Goal: Navigation & Orientation: Find specific page/section

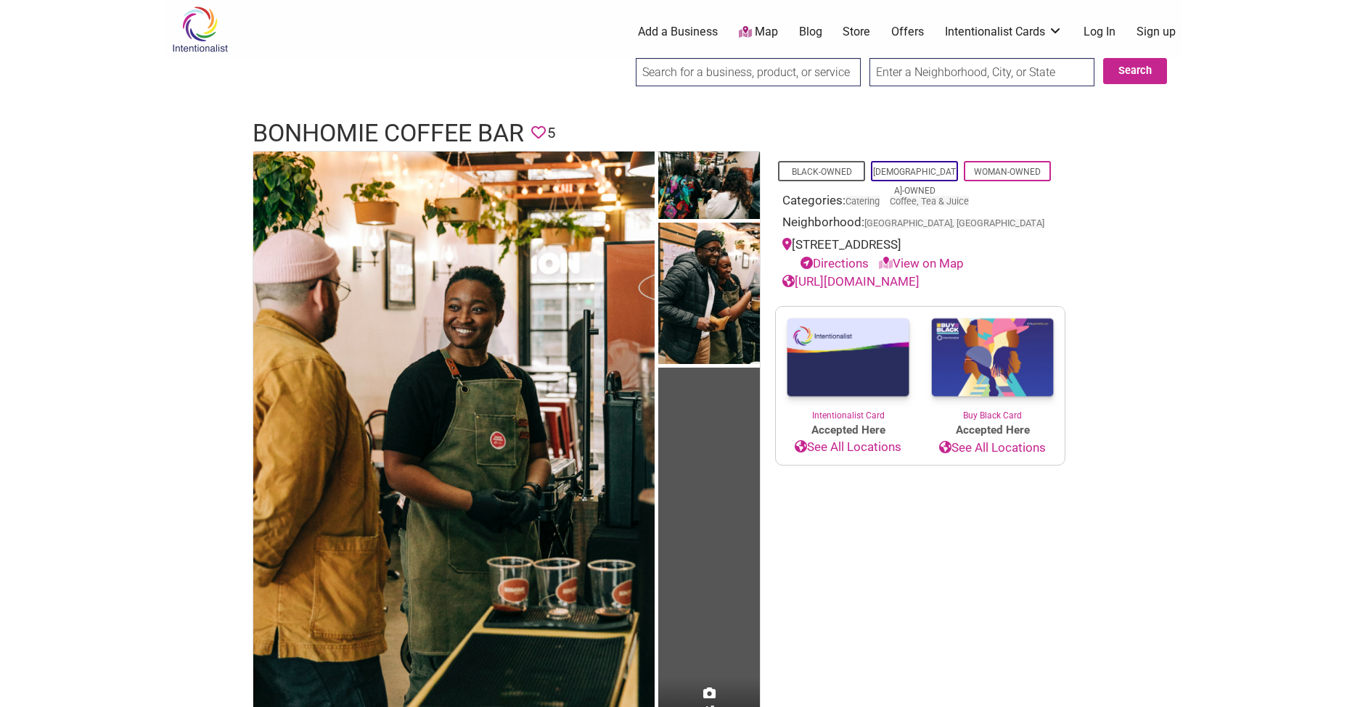
click at [981, 3] on div "0 Add a Business Map Blog Store Offers Intentionalist Cards Buy Black Card Inte…" at bounding box center [745, 32] width 889 height 58
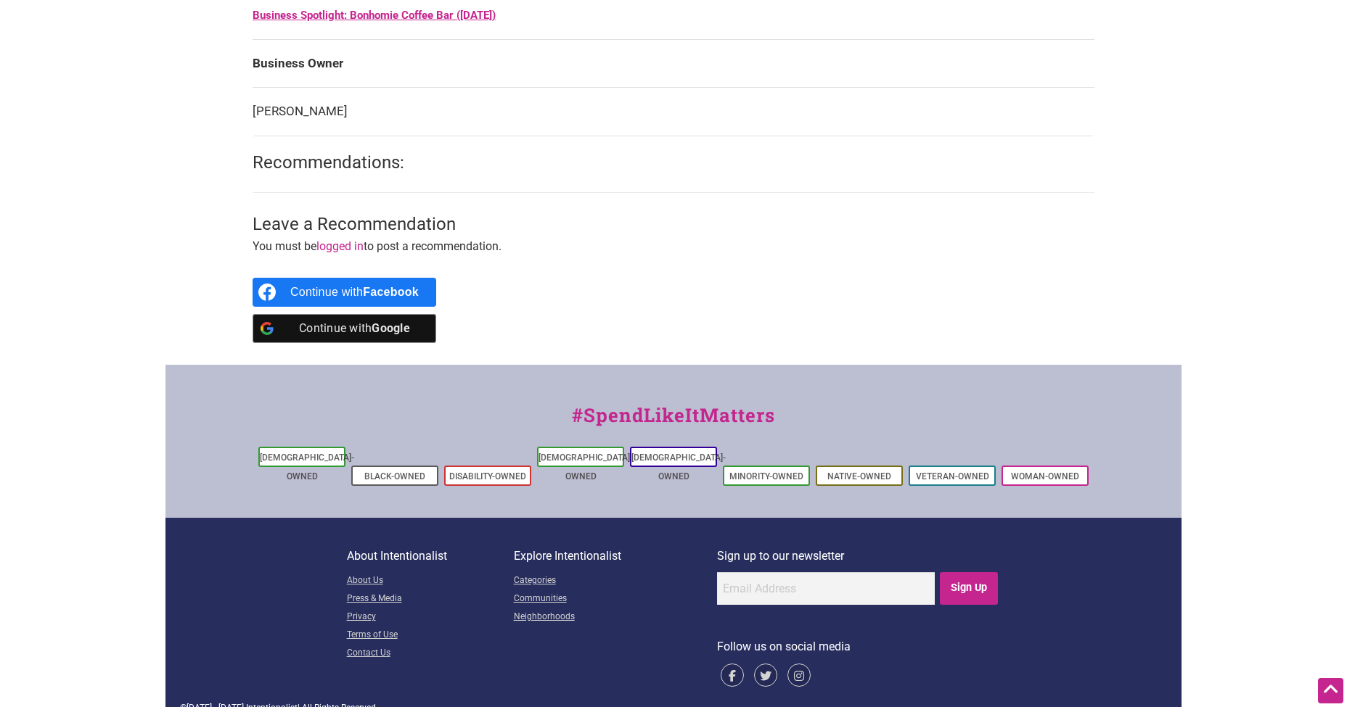
scroll to position [922, 0]
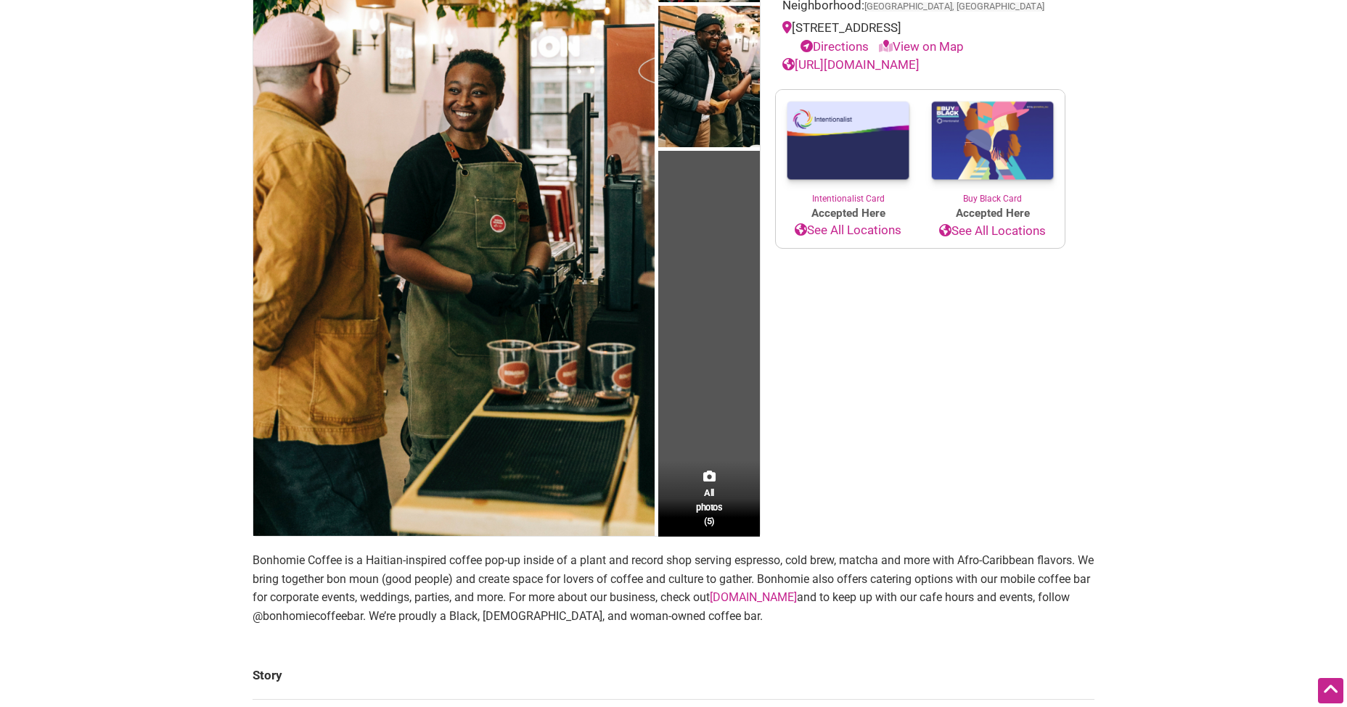
scroll to position [33, 0]
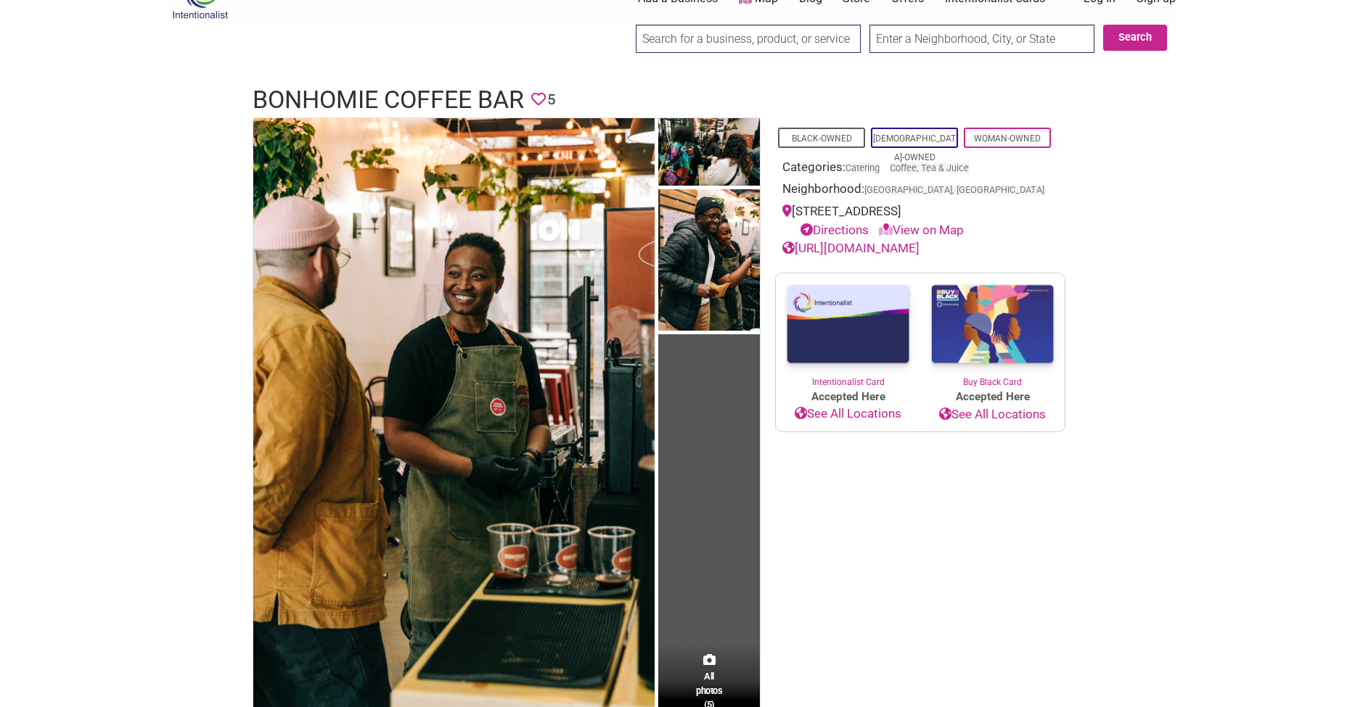
click at [936, 226] on link "View on Map" at bounding box center [921, 230] width 85 height 15
click at [936, 230] on link "View on Map" at bounding box center [921, 230] width 85 height 15
click at [890, 229] on icon at bounding box center [886, 229] width 14 height 12
click at [915, 228] on link "View on Map" at bounding box center [921, 230] width 85 height 15
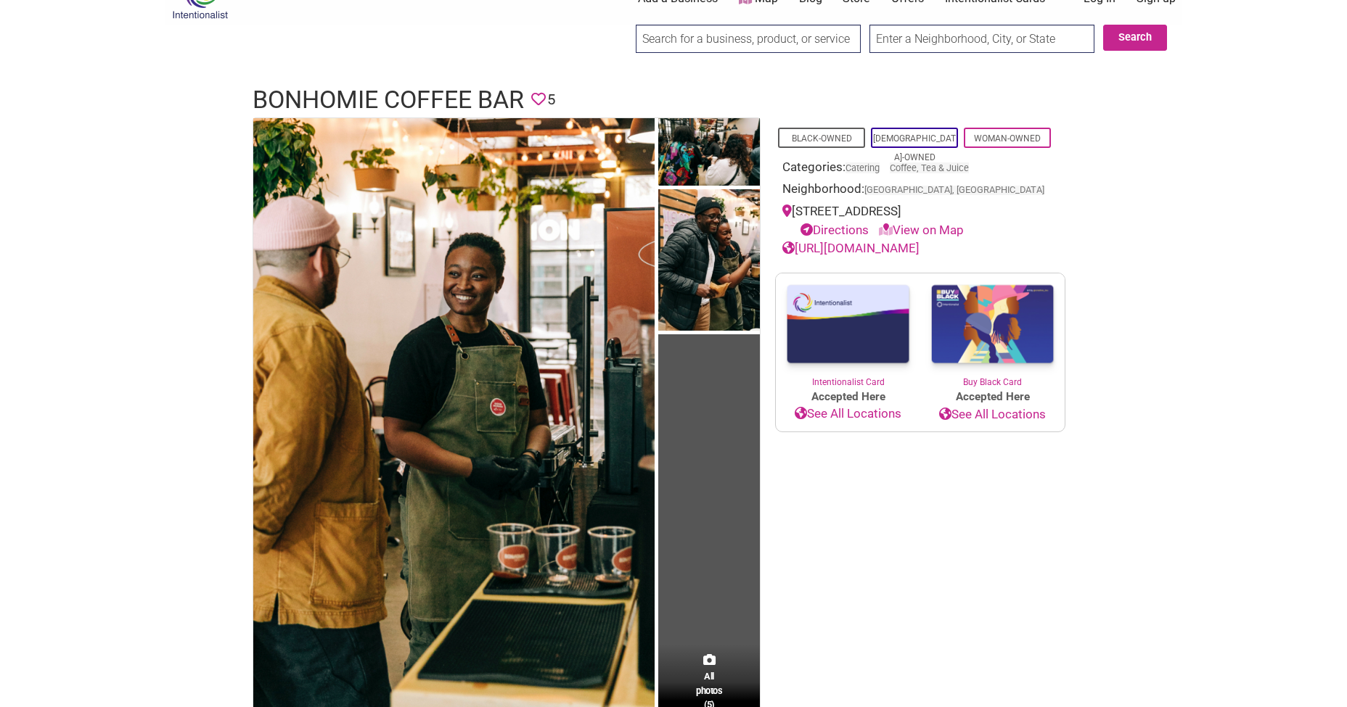
click at [949, 223] on link "View on Map" at bounding box center [921, 230] width 85 height 15
click at [955, 225] on link "View on Map" at bounding box center [921, 230] width 85 height 15
click at [919, 243] on link "https://www.bonhomiecoffee.co/" at bounding box center [850, 248] width 137 height 15
click at [927, 229] on link "View on Map" at bounding box center [921, 230] width 85 height 15
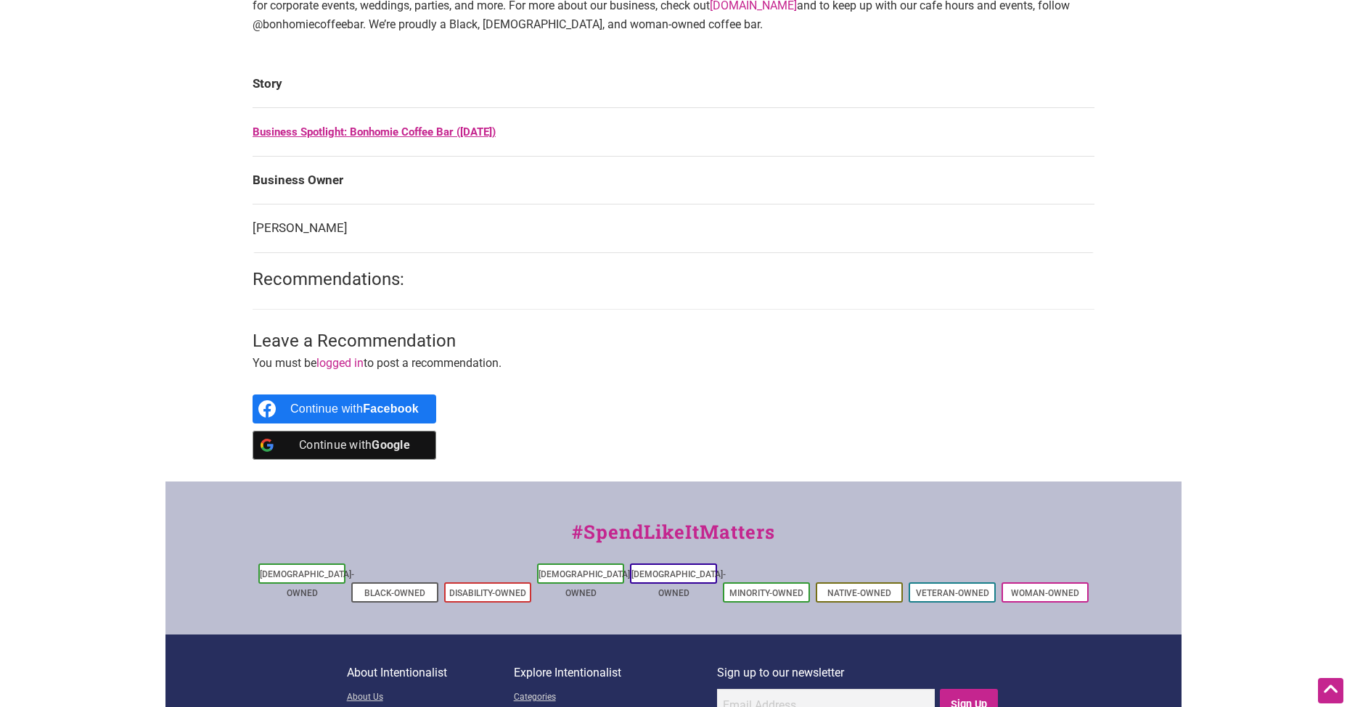
scroll to position [662, 0]
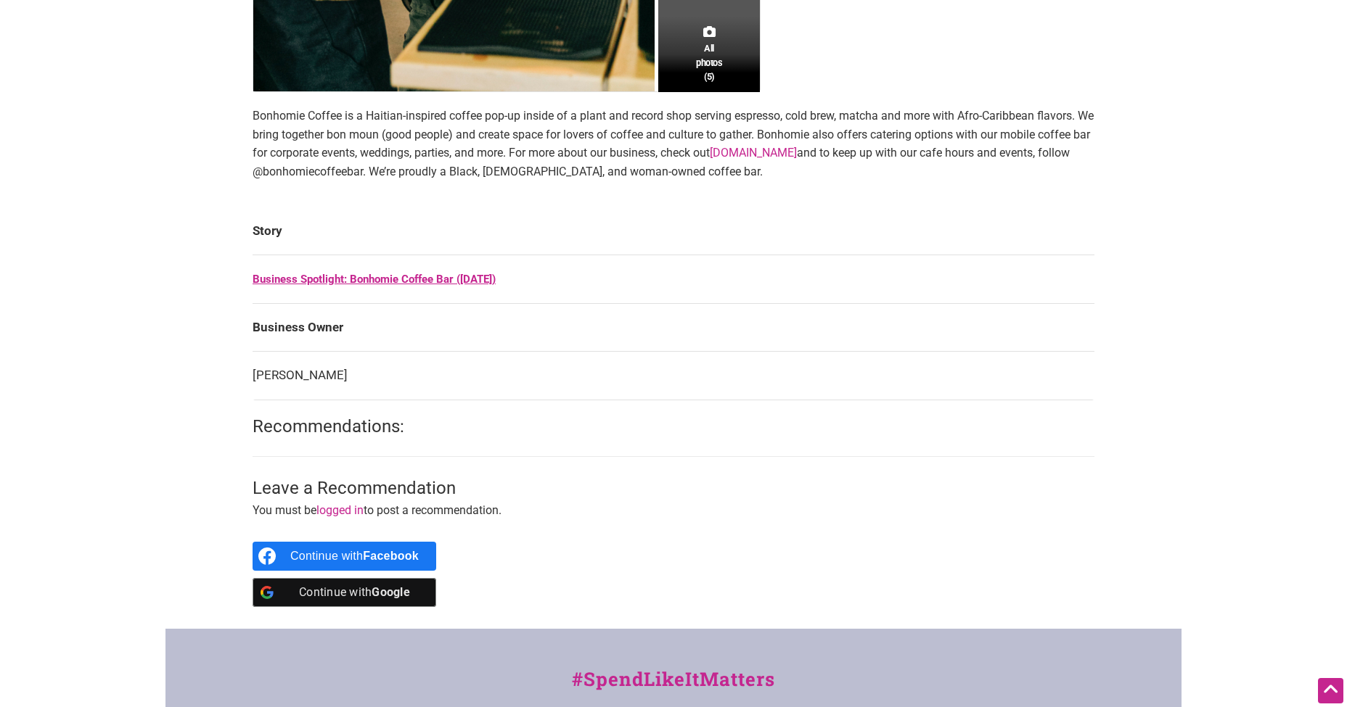
click at [343, 282] on link "Business Spotlight: Bonhomie Coffee Bar (February 2025)" at bounding box center [374, 279] width 243 height 13
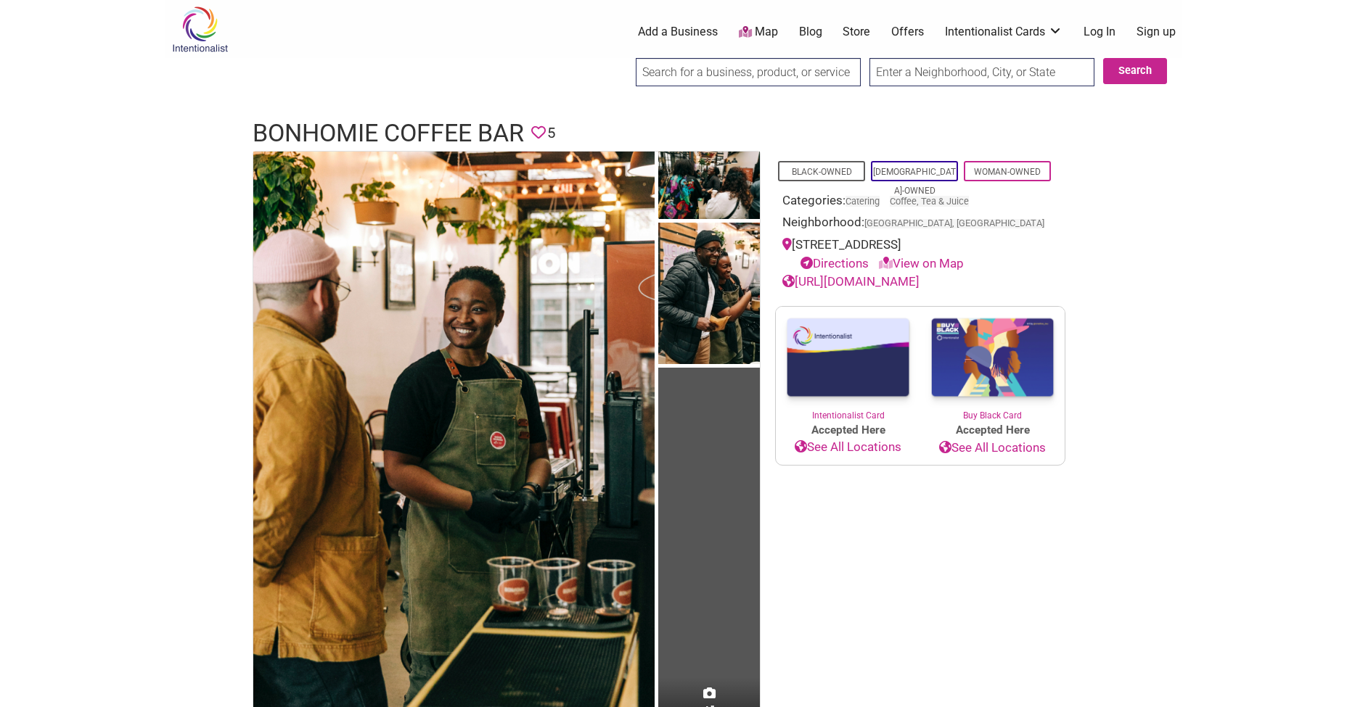
scroll to position [0, 0]
click at [758, 30] on link "Map" at bounding box center [758, 32] width 39 height 17
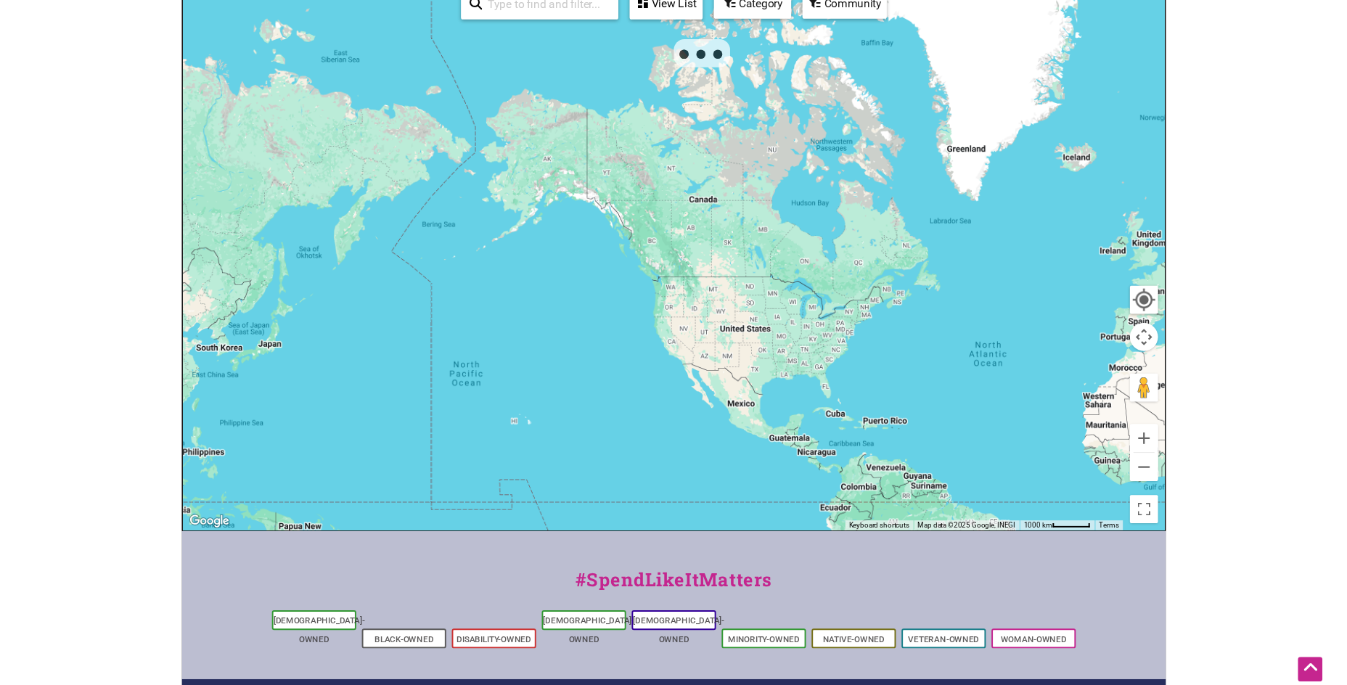
scroll to position [183, 0]
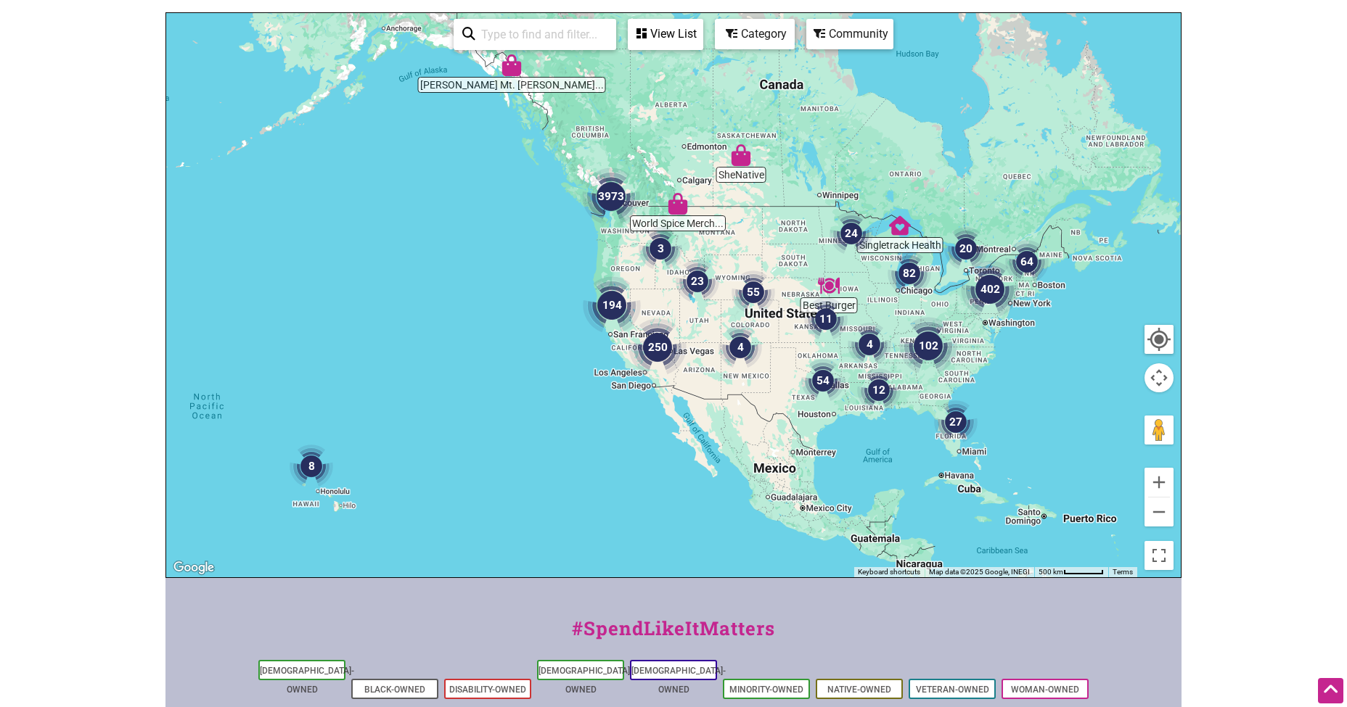
click at [855, 229] on img "24" at bounding box center [851, 234] width 44 height 44
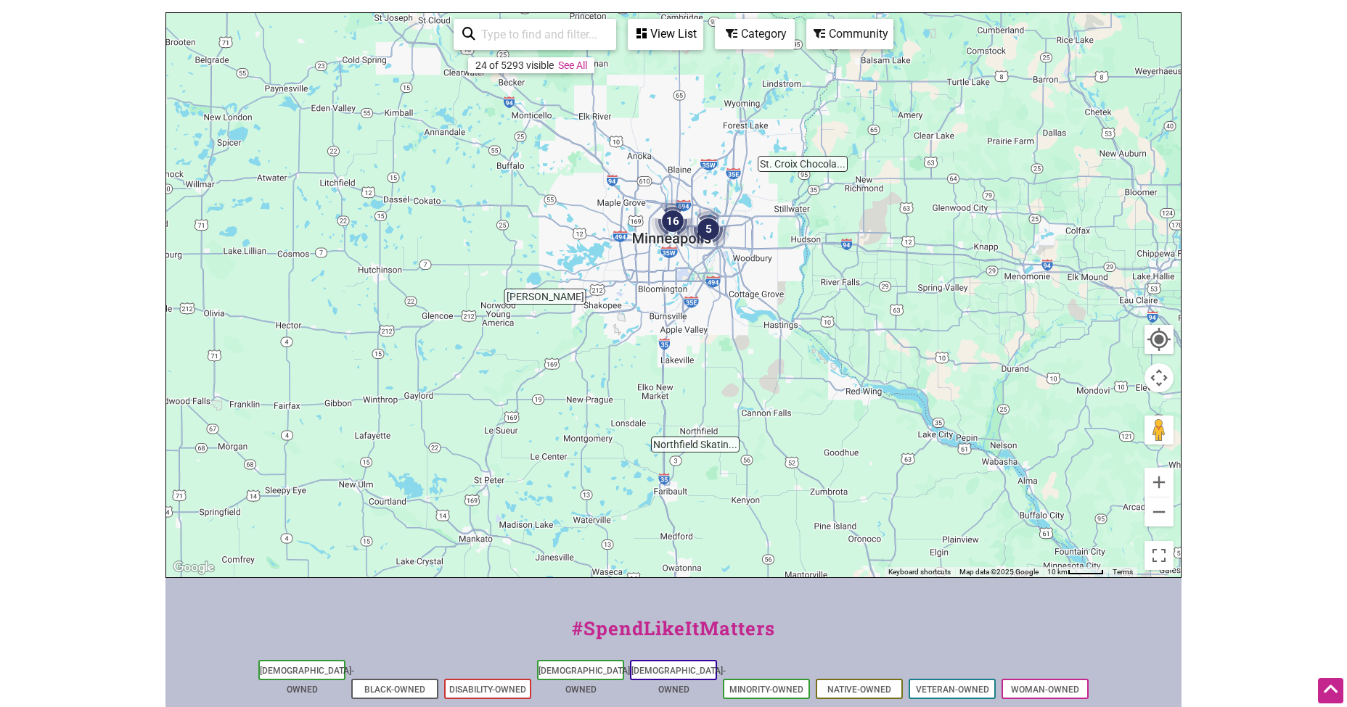
click at [717, 226] on img "5" at bounding box center [708, 230] width 44 height 44
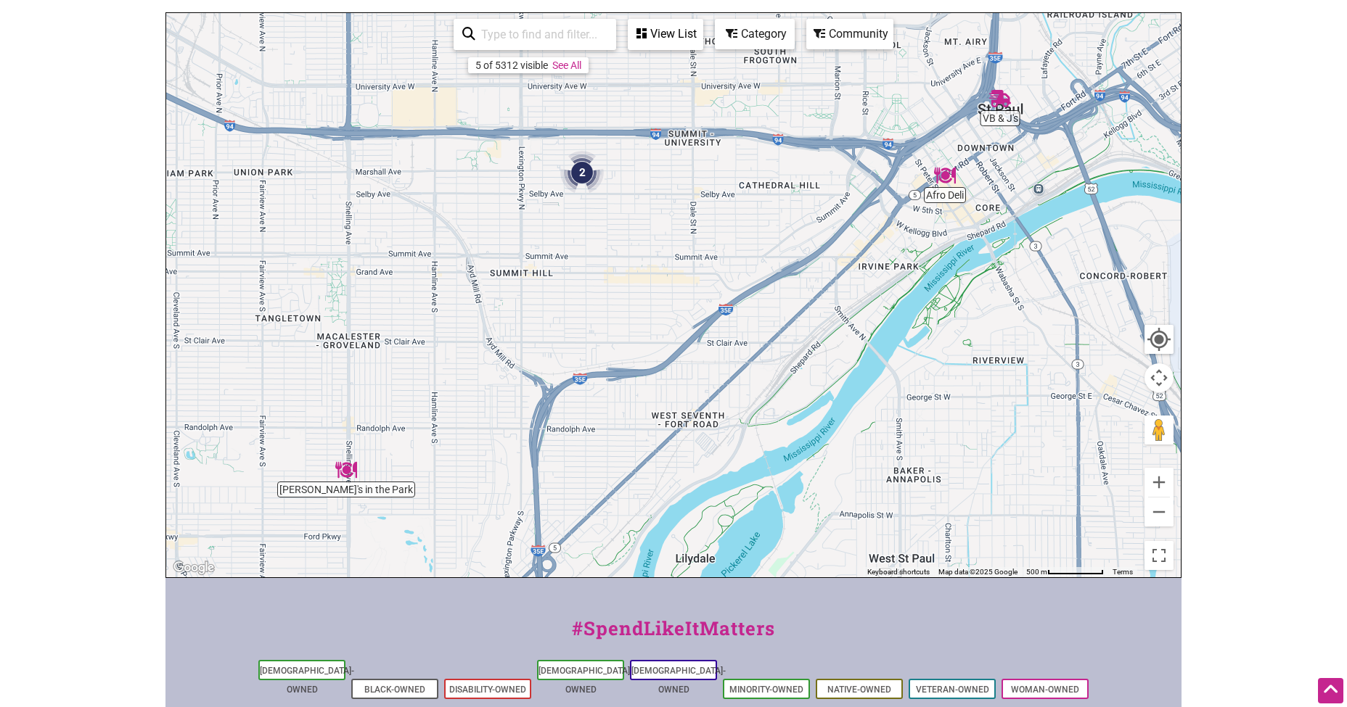
click at [948, 178] on img "Afro Deli" at bounding box center [945, 176] width 22 height 22
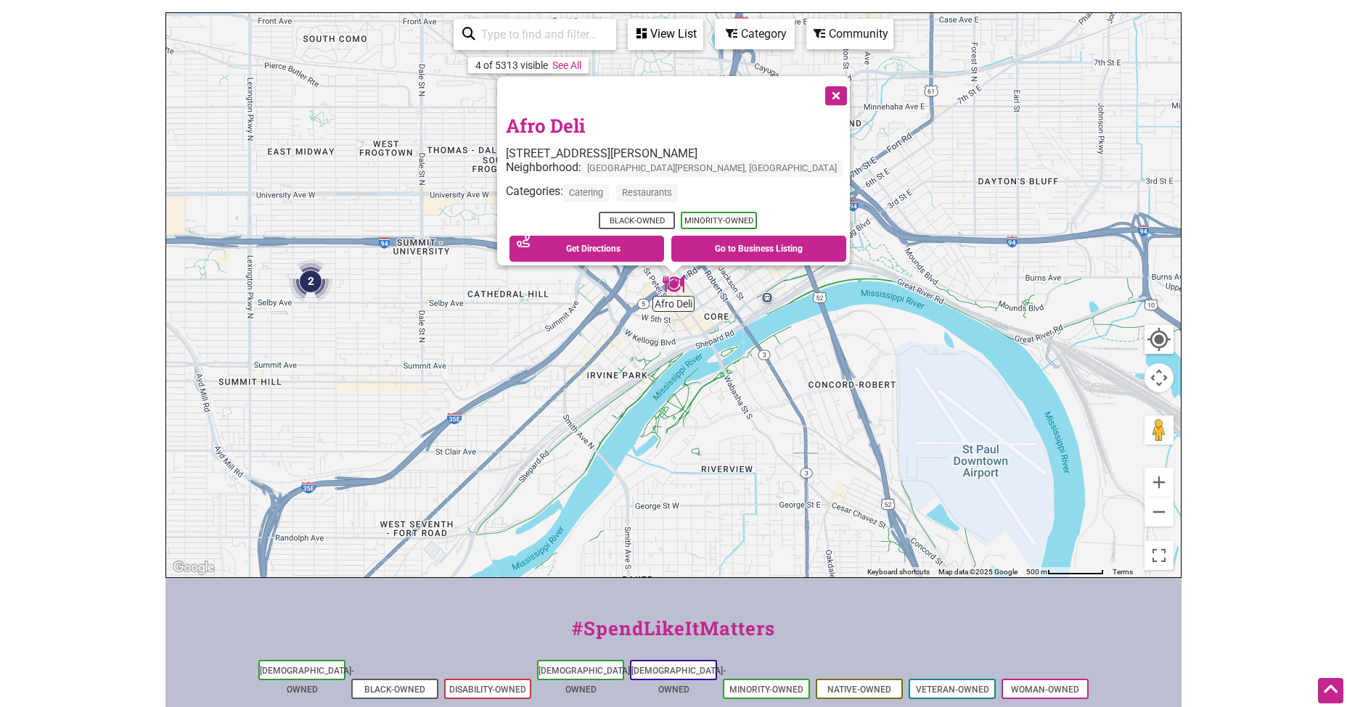
click at [1212, 159] on body "× Menu 0 Add a Business Map Blog Store Offers Intentionalist Cards Buy Black Ca…" at bounding box center [673, 170] width 1347 height 707
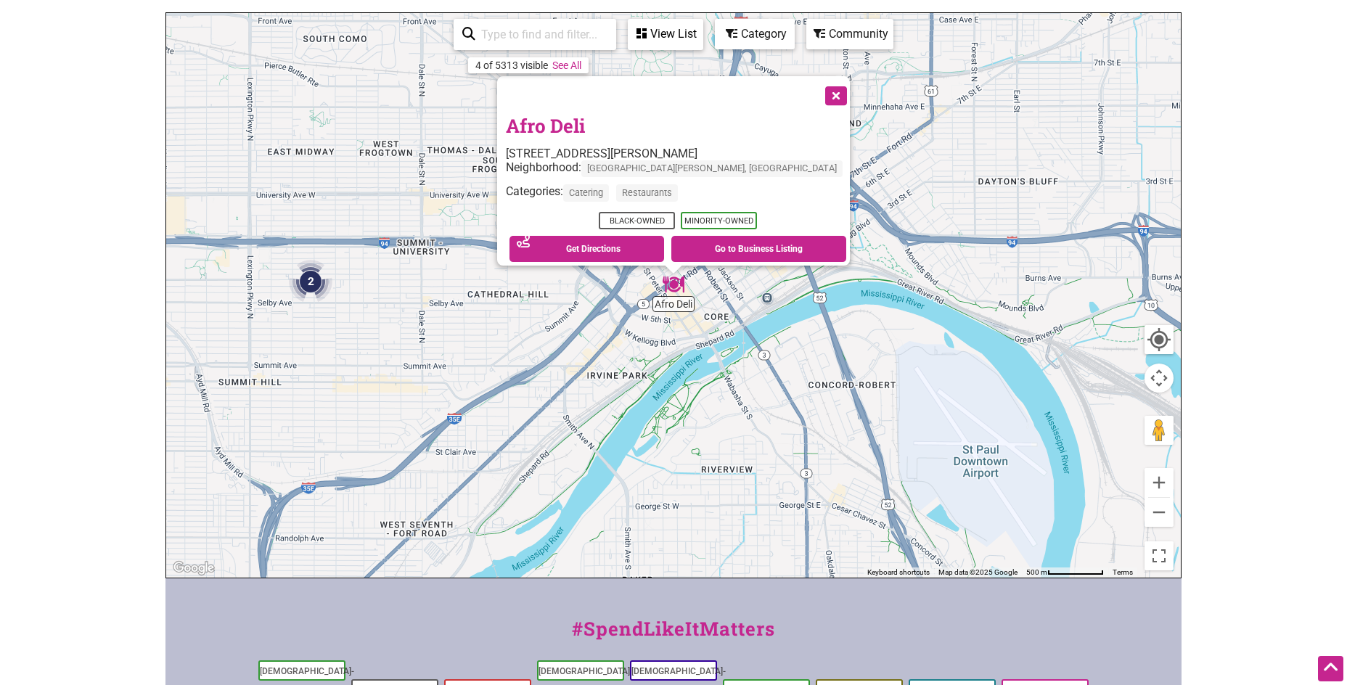
click at [1283, 168] on body "× Menu 0 Add a Business Map Blog Store Offers Intentionalist Cards Buy Black Ca…" at bounding box center [673, 159] width 1347 height 685
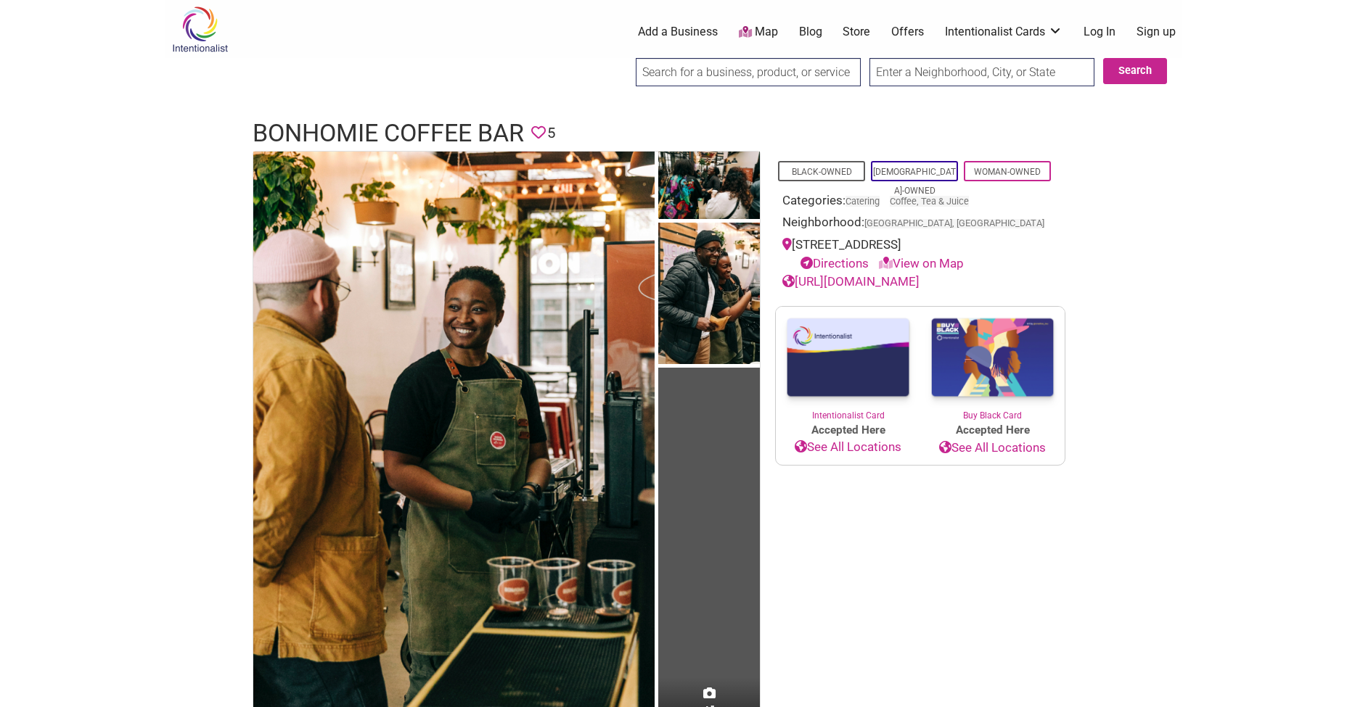
click at [916, 261] on link "View on Map" at bounding box center [921, 263] width 85 height 15
click at [842, 276] on link "https://www.bonhomiecoffee.co/" at bounding box center [850, 281] width 137 height 15
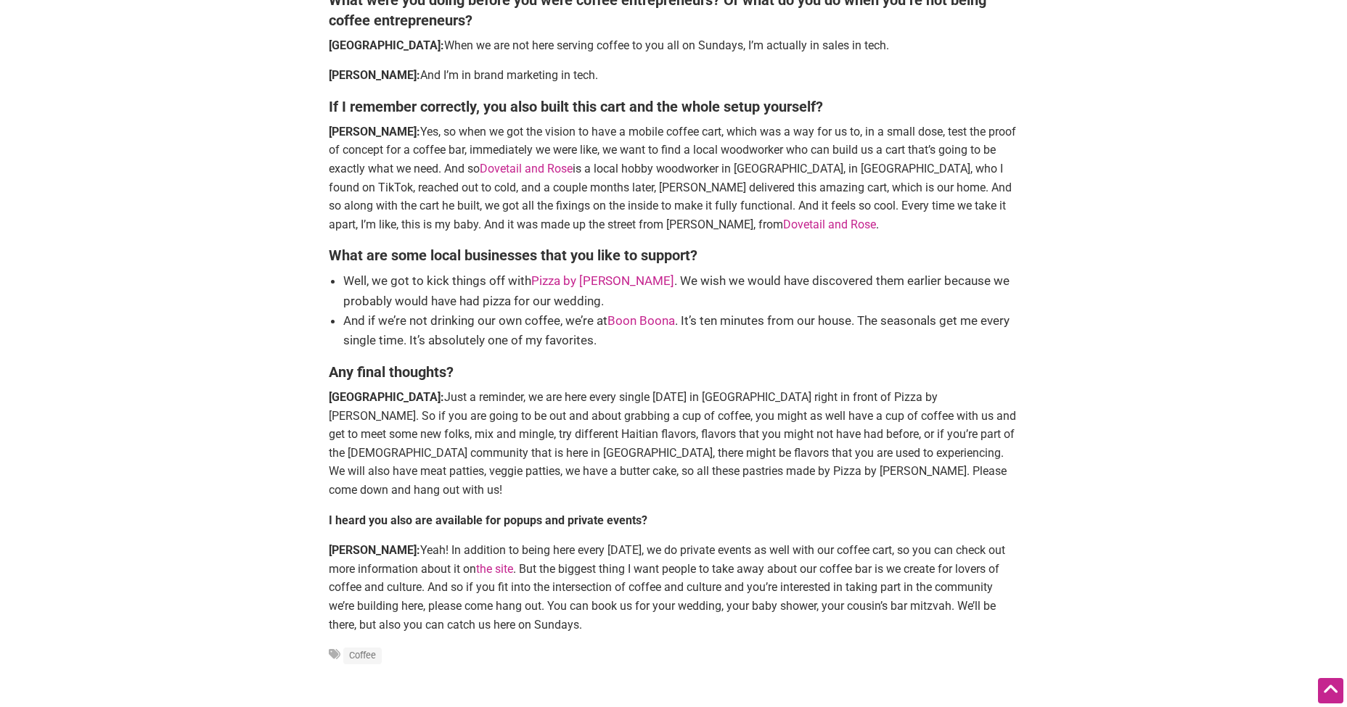
scroll to position [1924, 0]
